Goal: Transaction & Acquisition: Purchase product/service

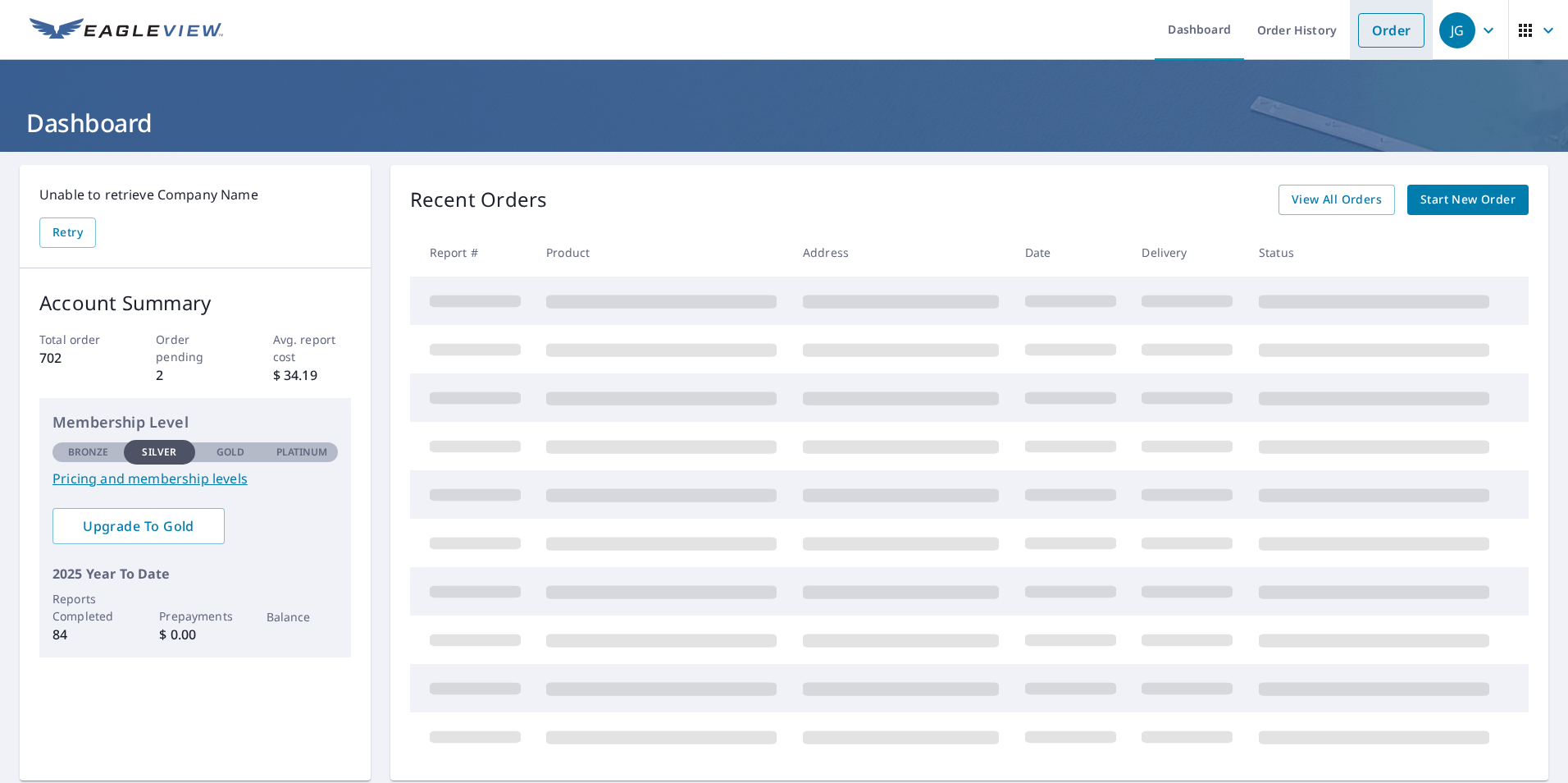
click at [1368, 25] on link "Order" at bounding box center [1391, 30] width 66 height 35
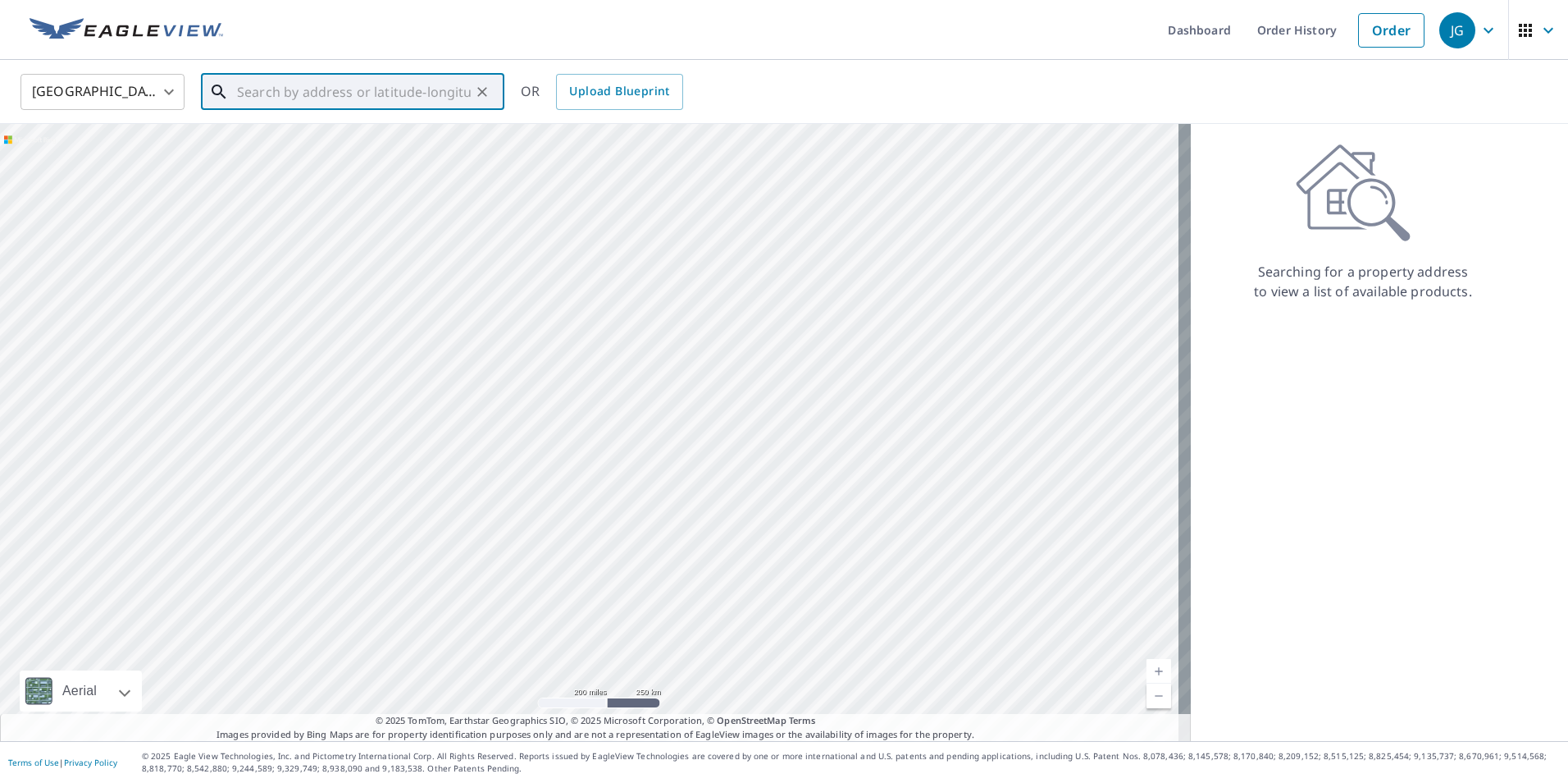
click at [278, 88] on input "text" at bounding box center [354, 92] width 234 height 46
click at [296, 136] on span "[STREET_ADDRESS]" at bounding box center [362, 139] width 257 height 20
type input "[STREET_ADDRESS][PERSON_NAME]"
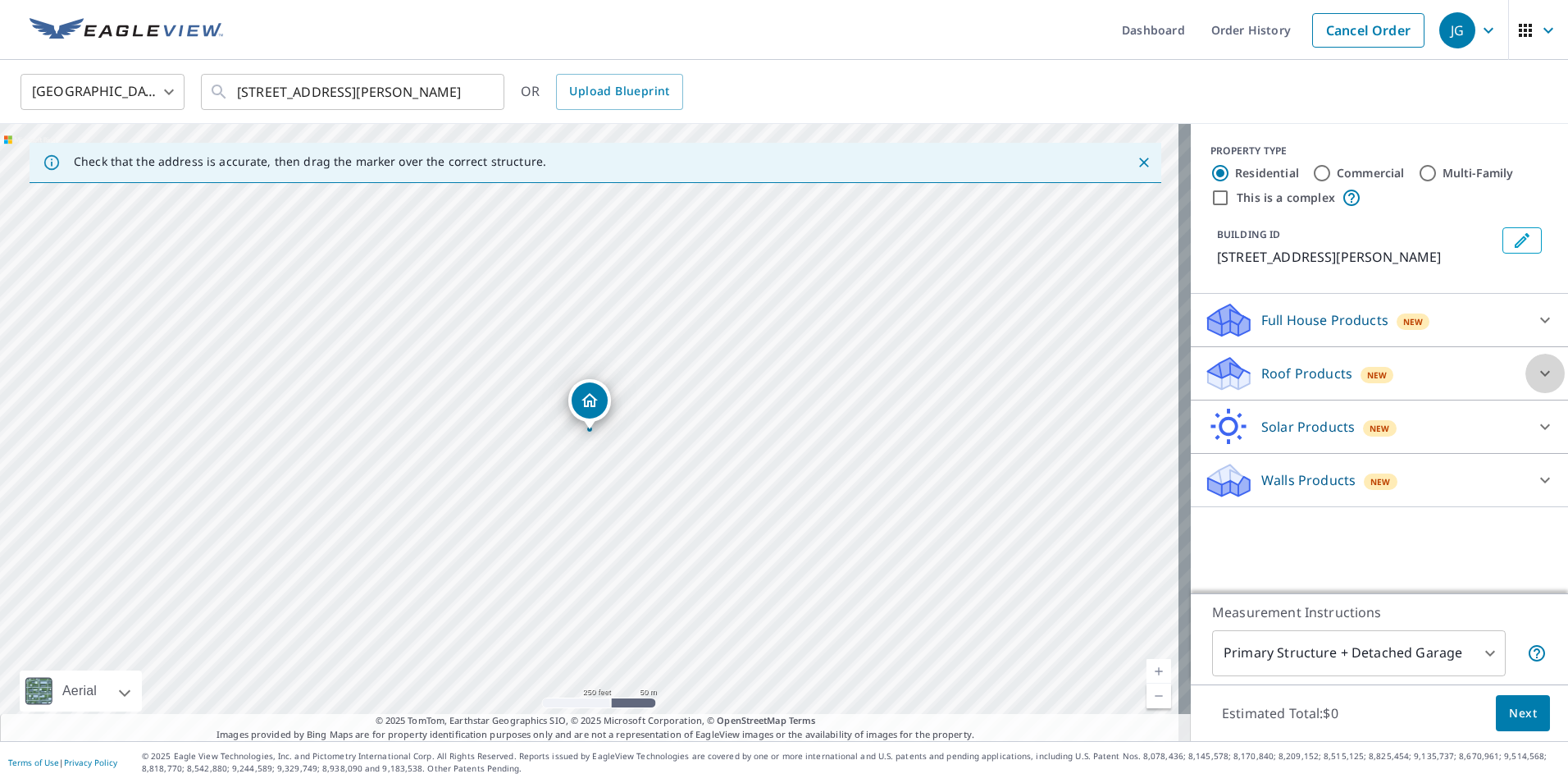
click at [1540, 375] on icon at bounding box center [1545, 374] width 10 height 6
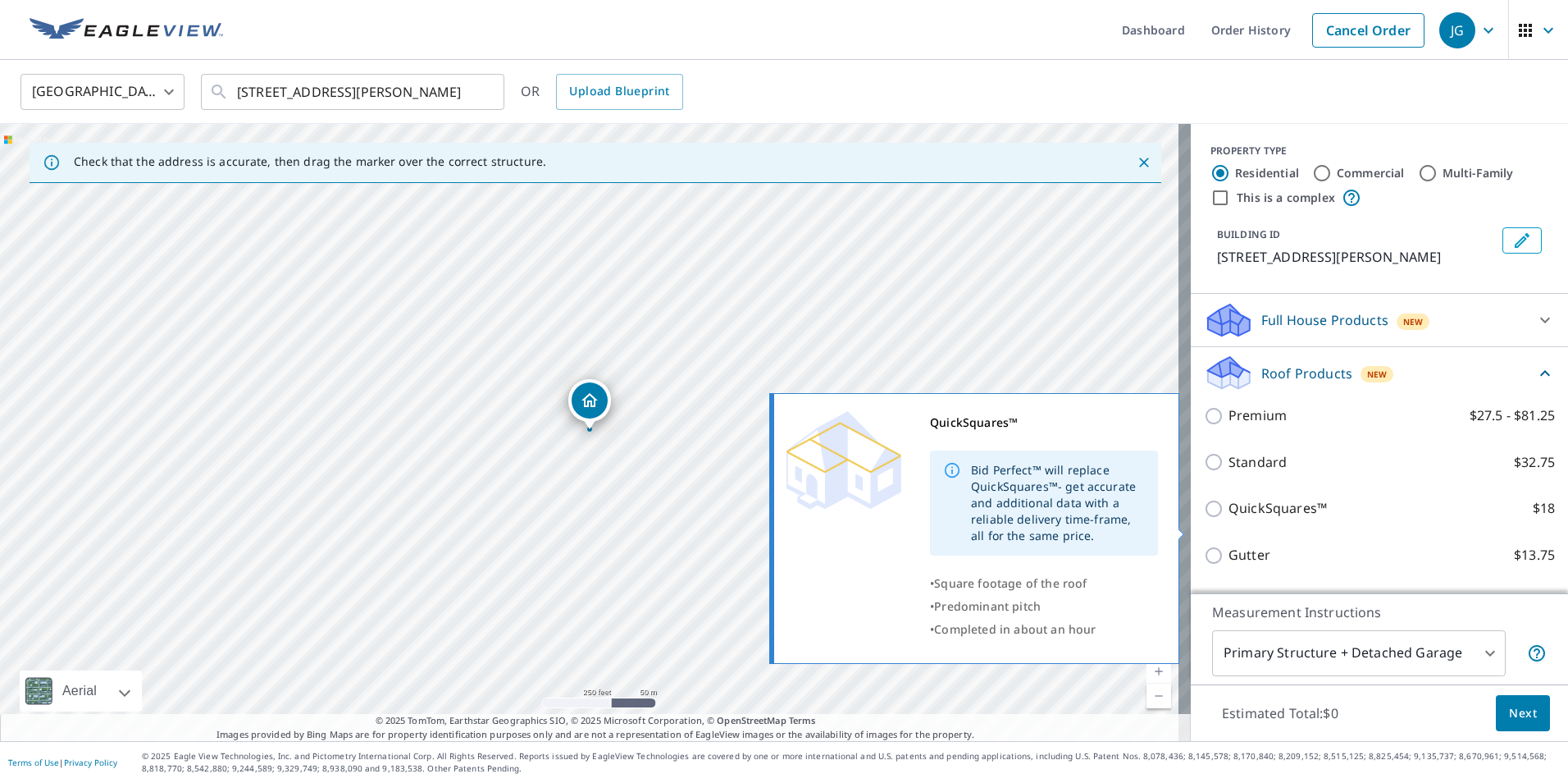
click at [1204, 519] on input "QuickSquares™ $18" at bounding box center [1216, 509] width 24 height 20
checkbox input "true"
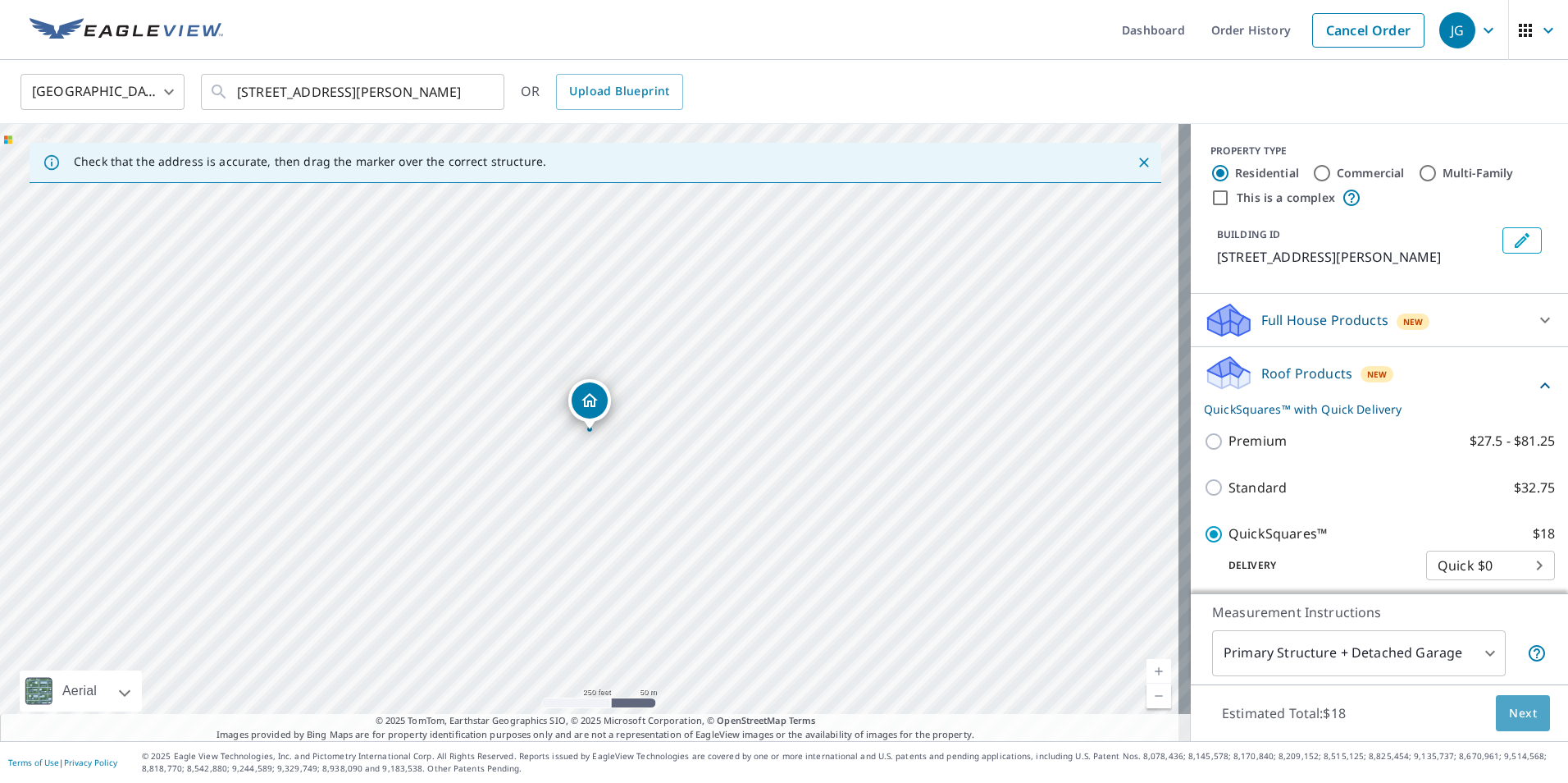
click at [1511, 711] on span "Next" at bounding box center [1523, 714] width 28 height 21
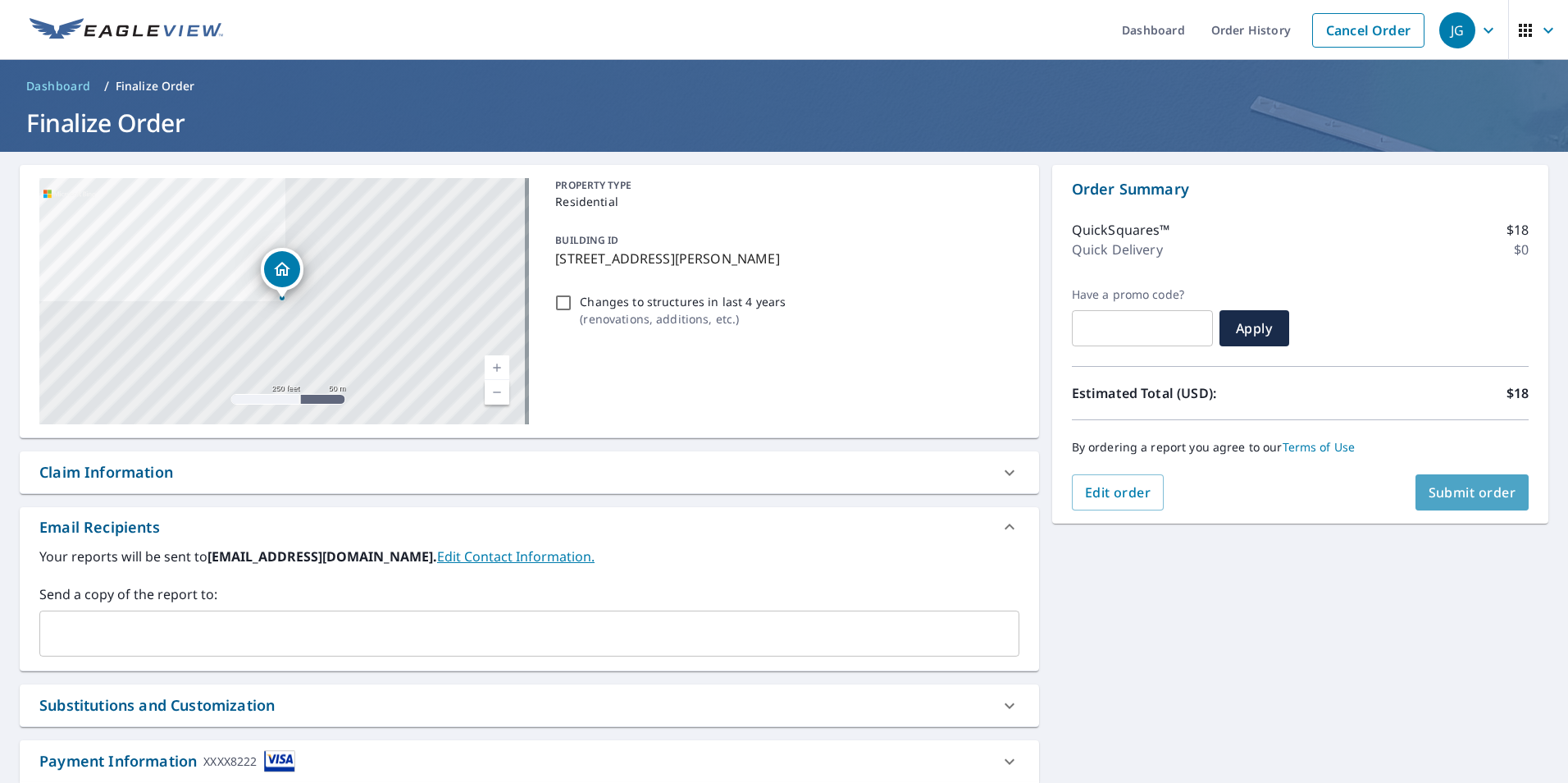
click at [1433, 486] on span "Submit order" at bounding box center [1473, 492] width 88 height 18
